Goal: Transaction & Acquisition: Purchase product/service

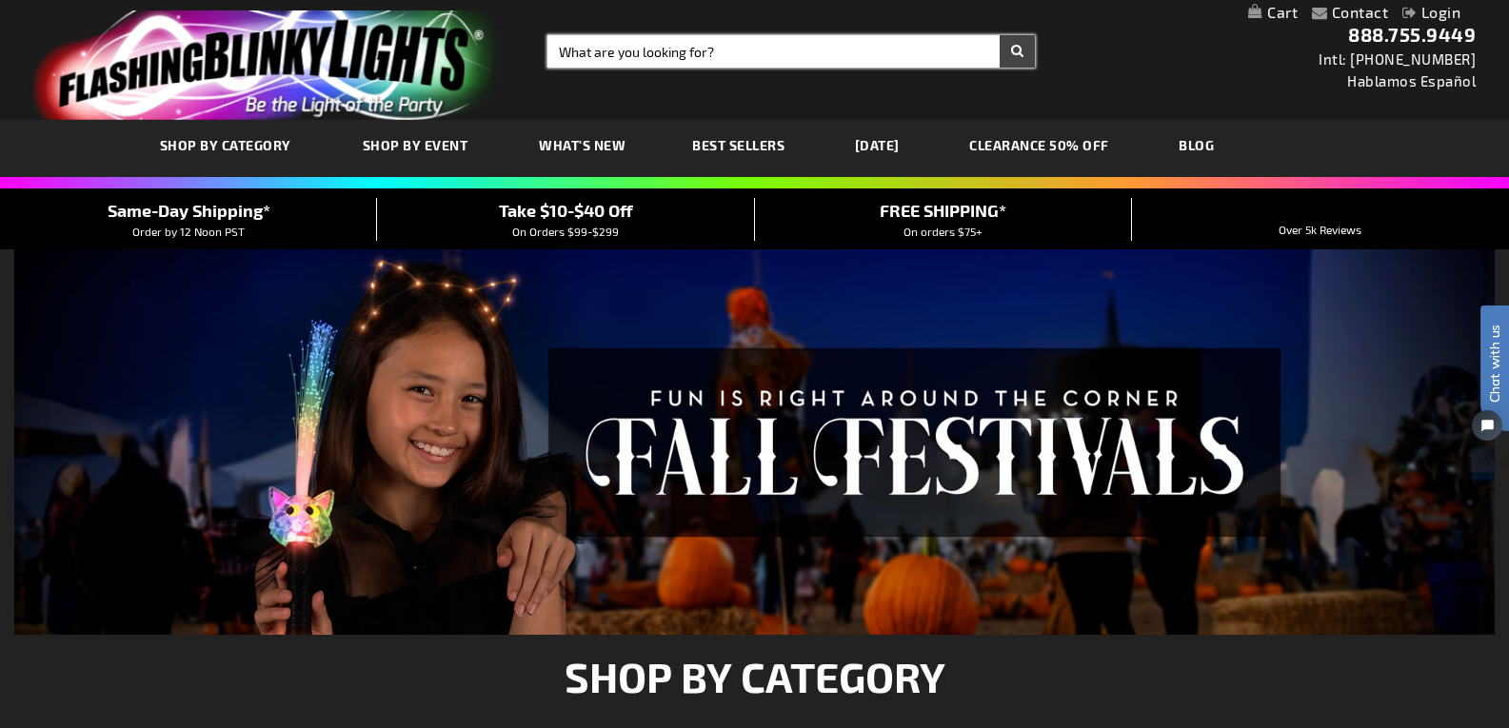
click at [650, 52] on input "Search" at bounding box center [790, 51] width 487 height 32
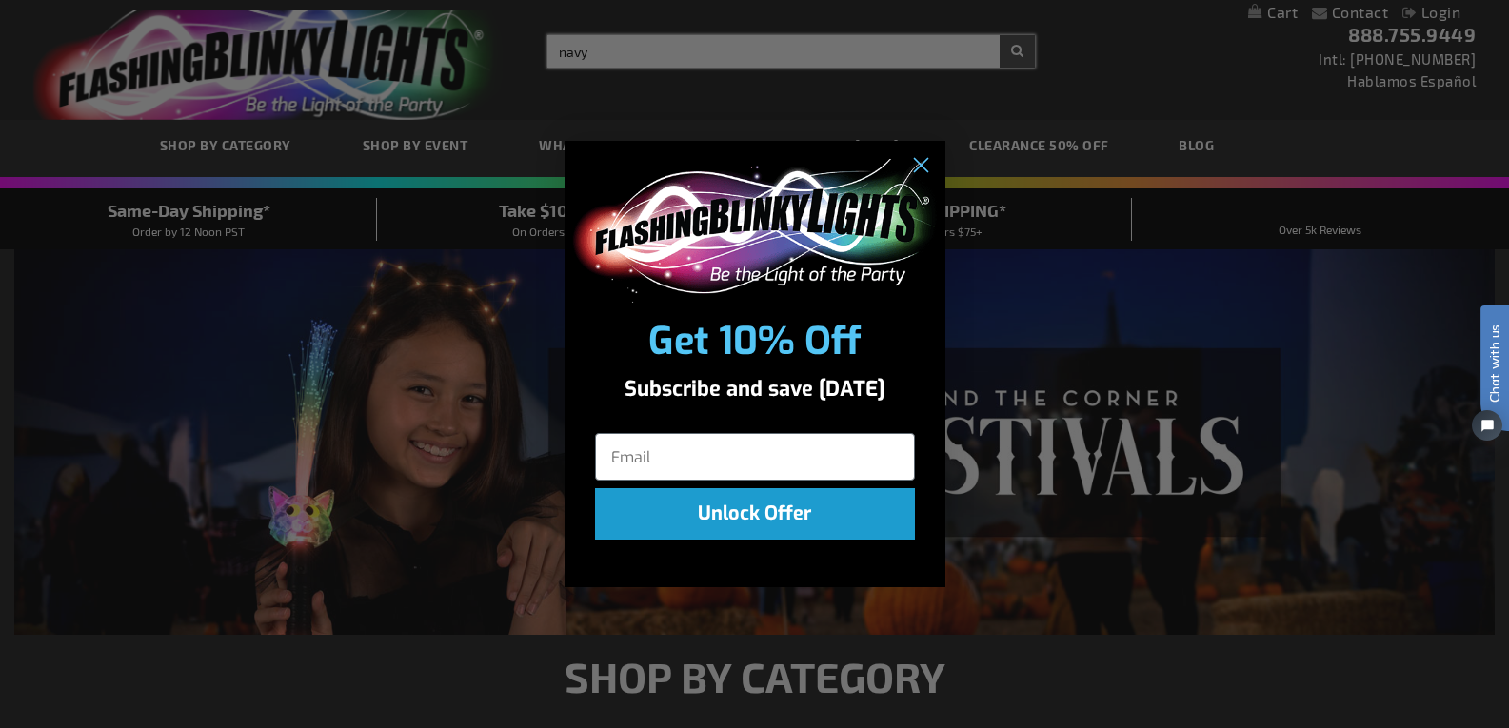
type input "navy c"
type input "ha"
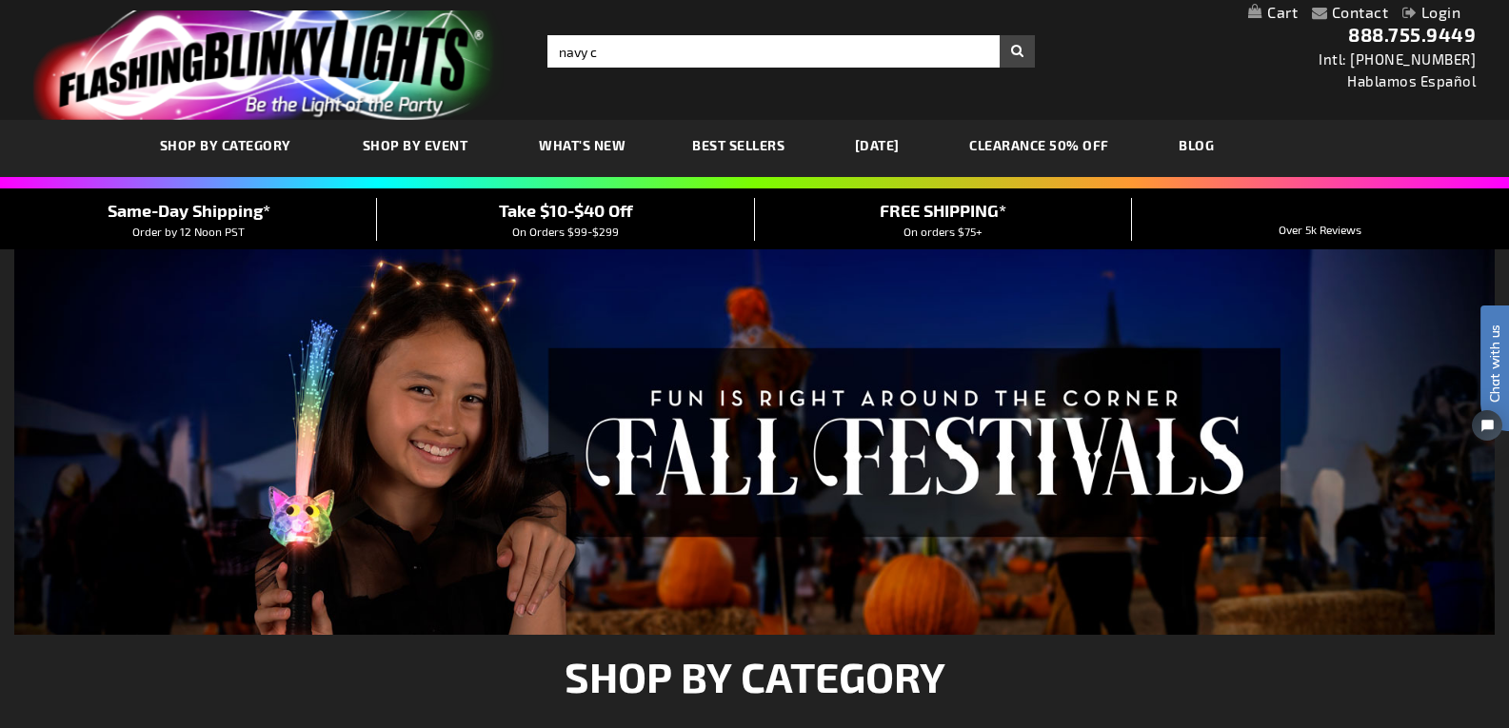
click at [614, 54] on div "Close dialog Get 10% Off Subscribe and save today ha Unlock Offer Submit" at bounding box center [754, 364] width 1509 height 728
click at [599, 58] on input "navy c" at bounding box center [790, 51] width 487 height 32
type input "navy challenge coins"
click at [1014, 50] on button "Search" at bounding box center [1016, 51] width 35 height 32
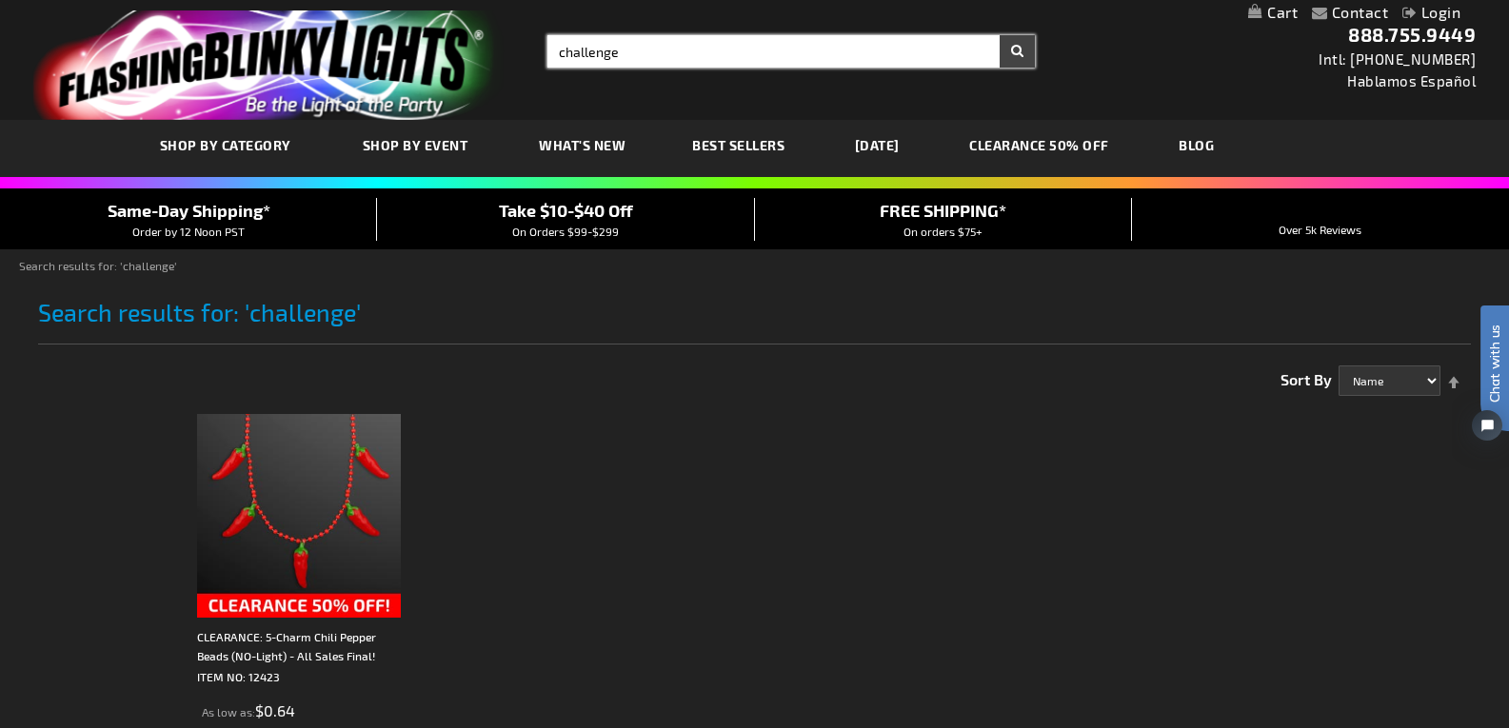
click at [1010, 50] on form "Search challenge × Search" at bounding box center [790, 51] width 487 height 32
click at [549, 44] on input "challenge" at bounding box center [790, 51] width 487 height 32
click at [625, 53] on input "navy challenge" at bounding box center [790, 51] width 487 height 32
click at [808, 45] on input "navy challange" at bounding box center [790, 51] width 487 height 32
type input "navy challange coins"
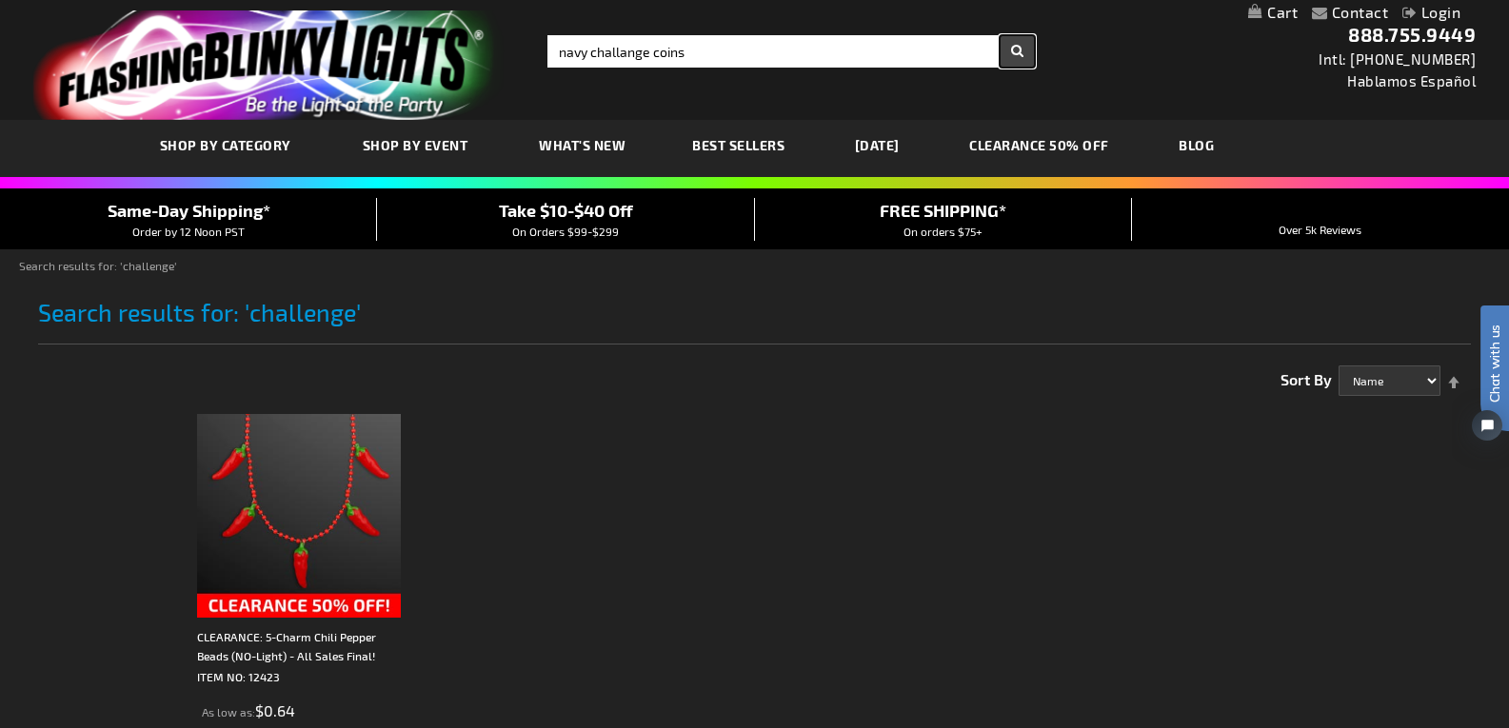
click at [1017, 54] on button "Search" at bounding box center [1016, 51] width 35 height 32
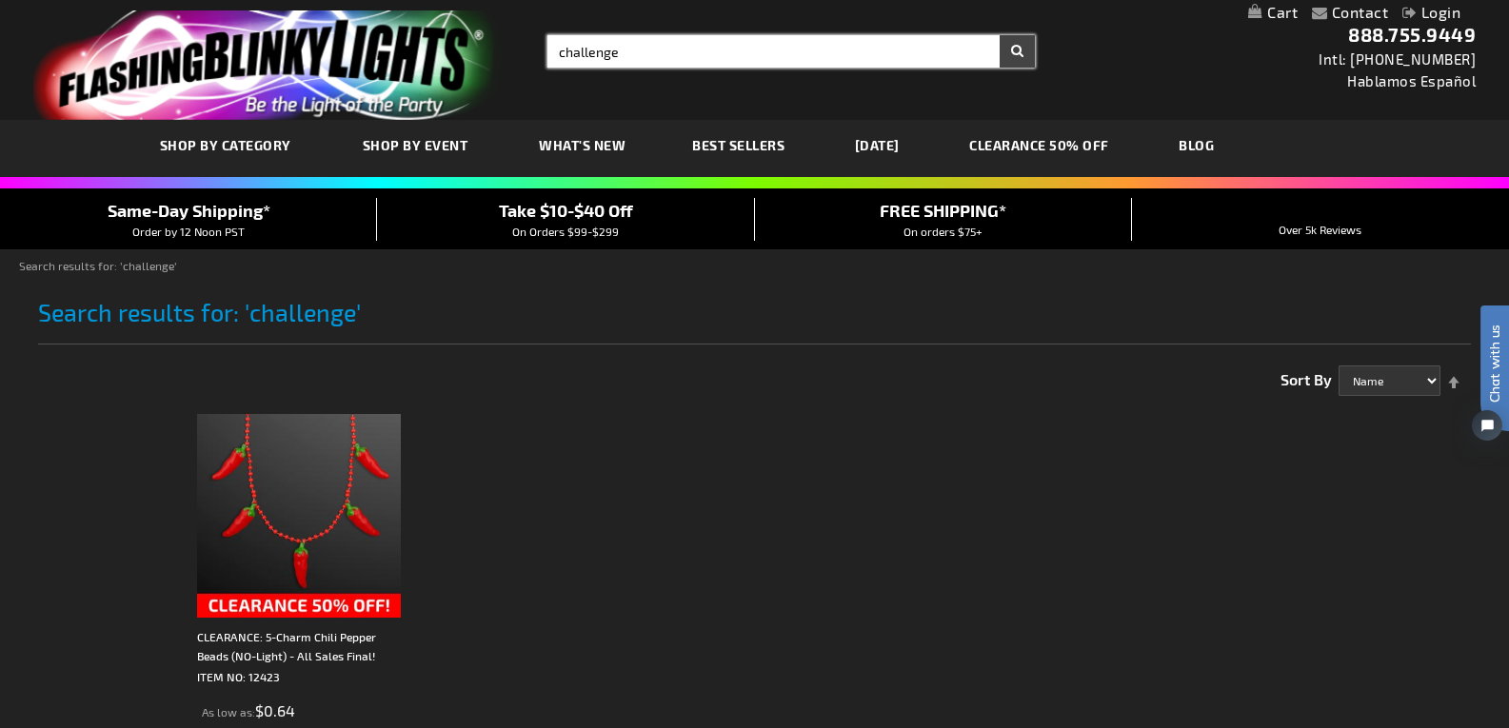
click at [559, 56] on input "challenge" at bounding box center [790, 51] width 487 height 32
click at [670, 49] on input "us navy challenge" at bounding box center [790, 51] width 487 height 32
type input "us navy challenge coins"
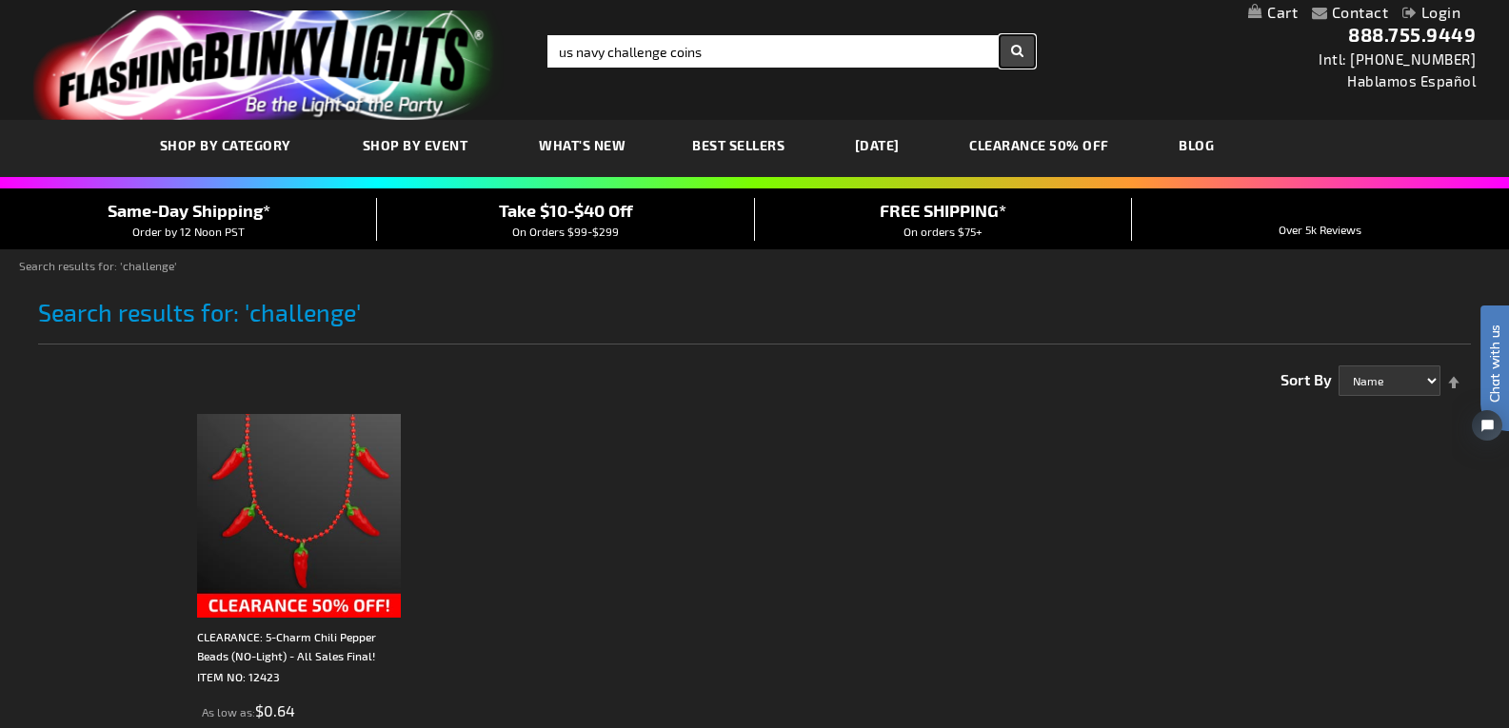
click at [1015, 57] on button "Search" at bounding box center [1016, 51] width 35 height 32
